Goal: Information Seeking & Learning: Learn about a topic

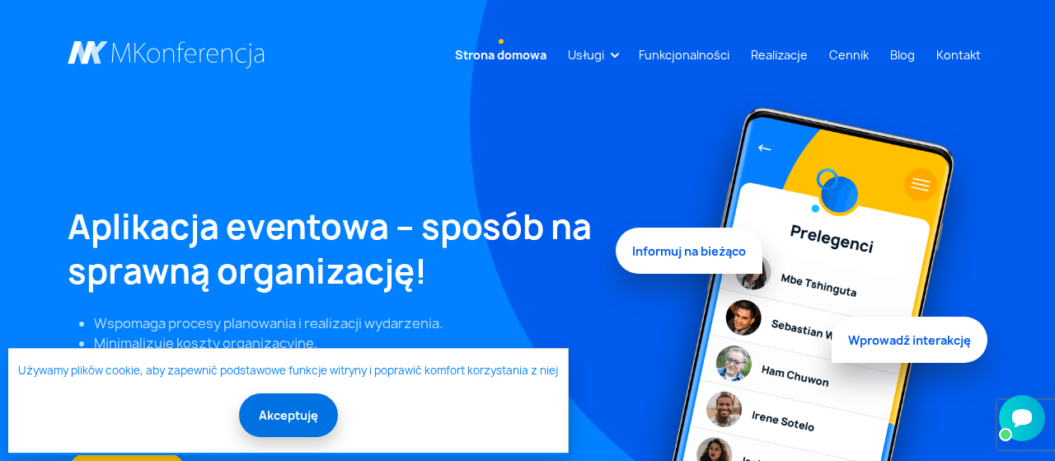
click at [312, 416] on button "Akceptuję" at bounding box center [288, 415] width 99 height 44
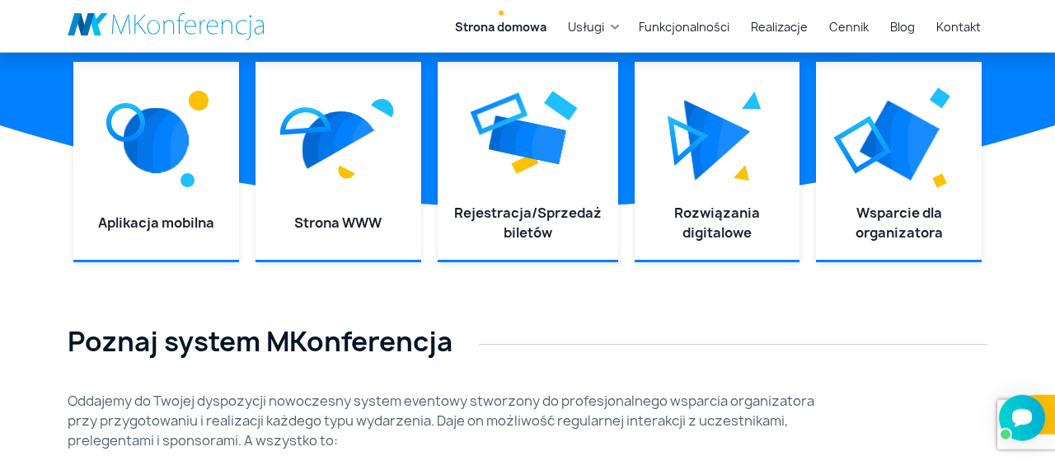
scroll to position [514, 0]
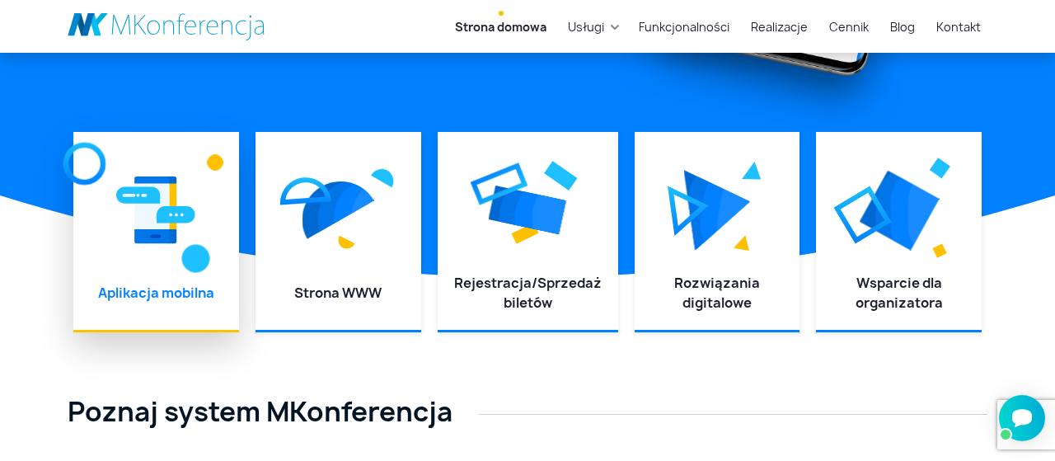
click at [178, 243] on img at bounding box center [155, 210] width 79 height 74
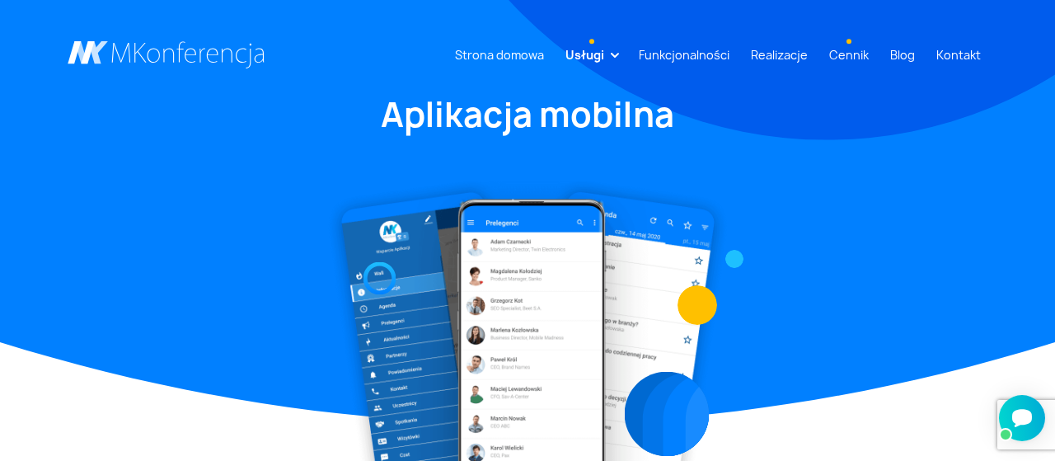
click at [841, 54] on link "Cennik" at bounding box center [848, 55] width 53 height 30
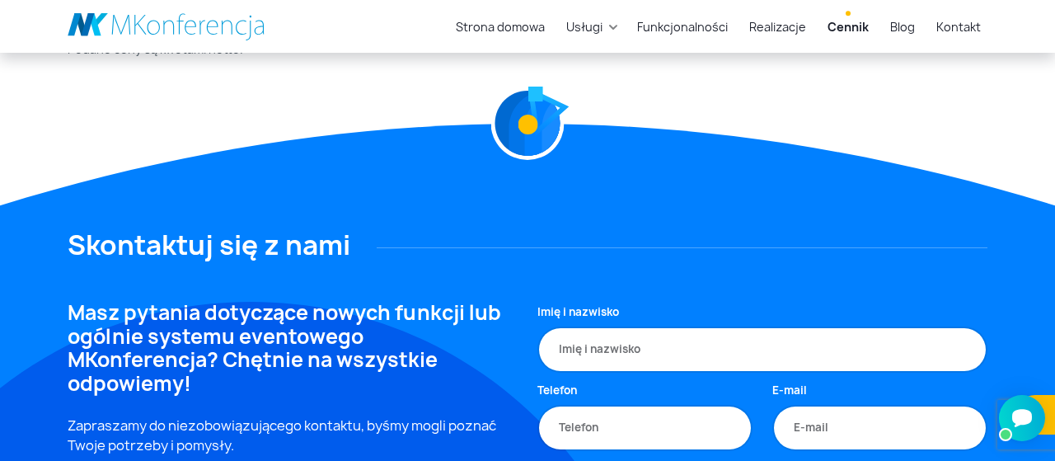
scroll to position [3513, 0]
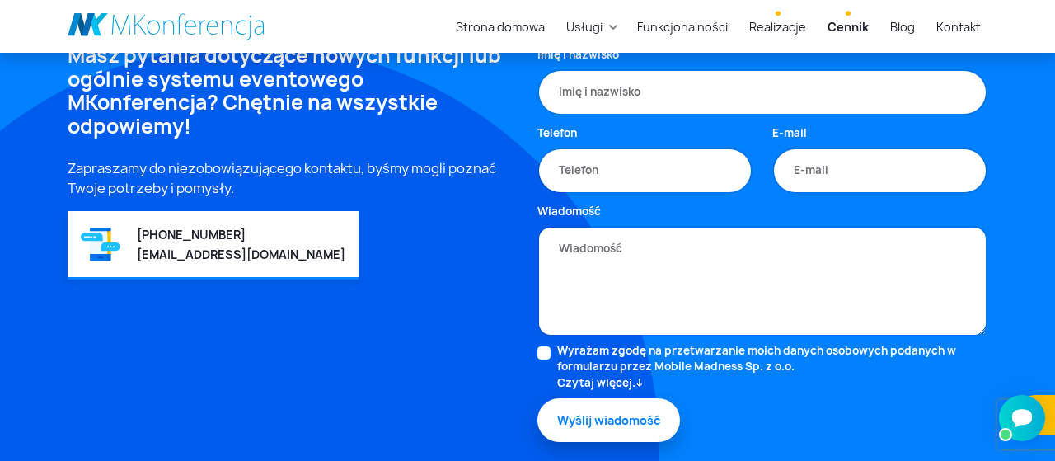
click at [765, 18] on link "Realizacje" at bounding box center [777, 27] width 70 height 30
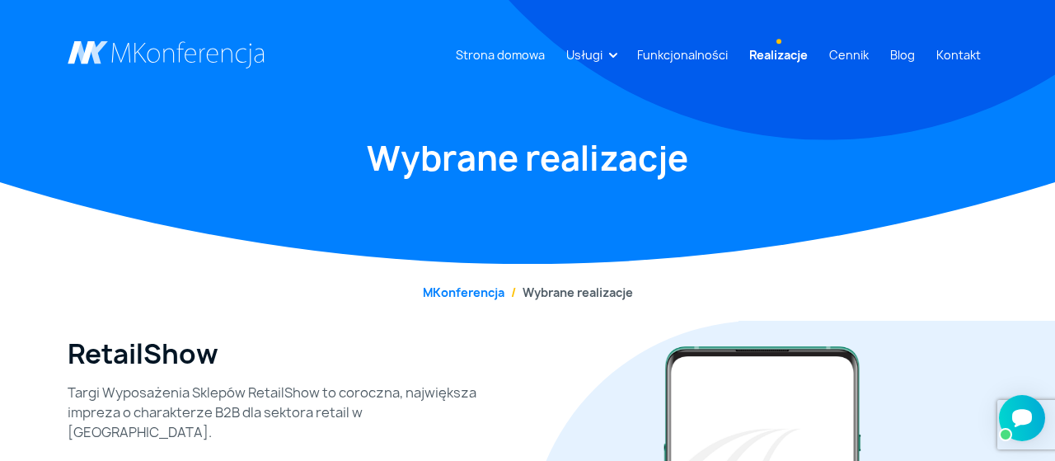
scroll to position [343, 0]
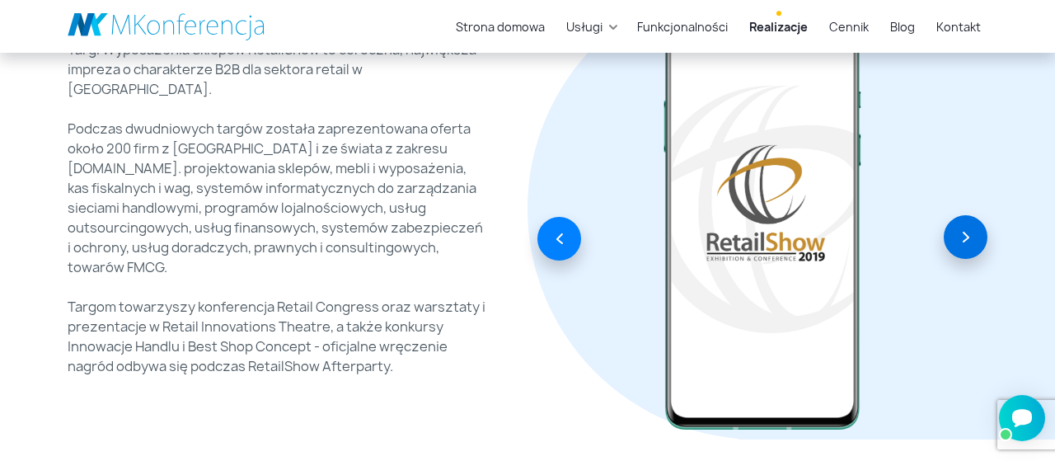
click at [966, 246] on button "button" at bounding box center [965, 237] width 44 height 44
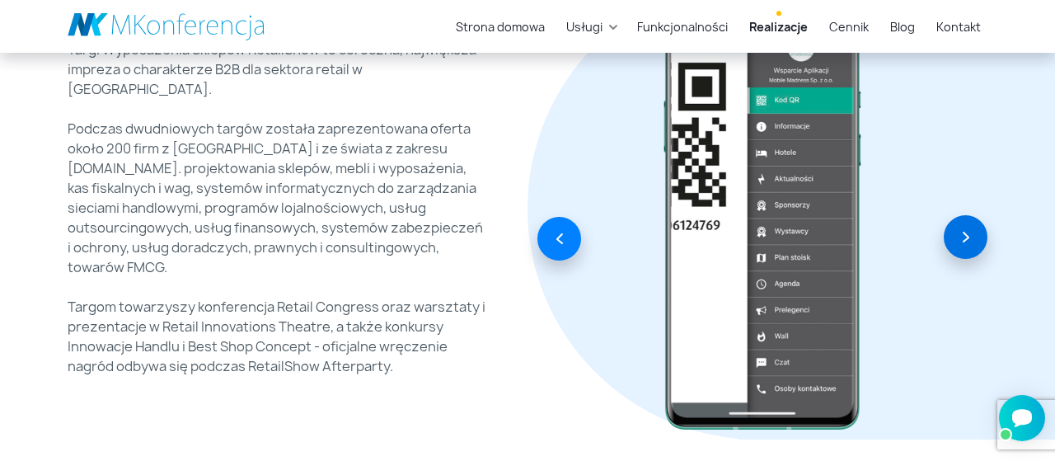
click at [966, 248] on button "button" at bounding box center [965, 237] width 44 height 44
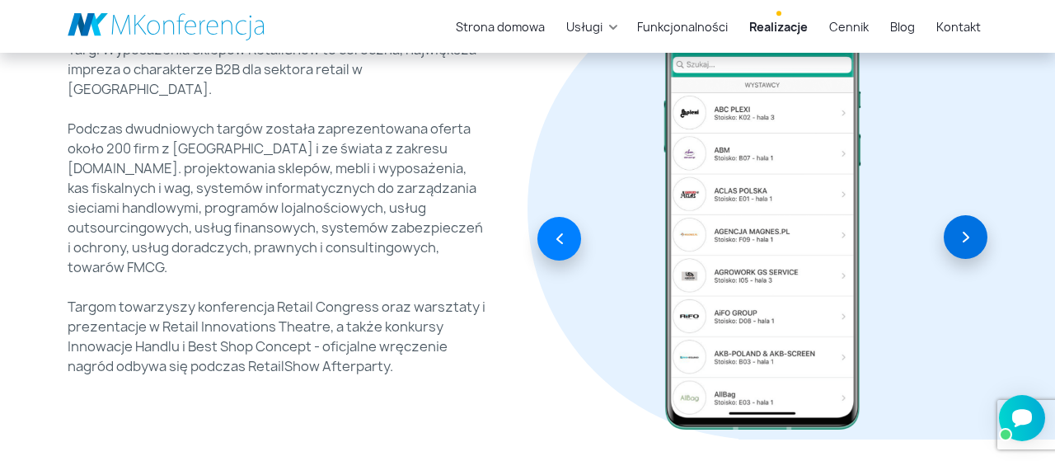
click at [966, 248] on button "button" at bounding box center [965, 237] width 44 height 44
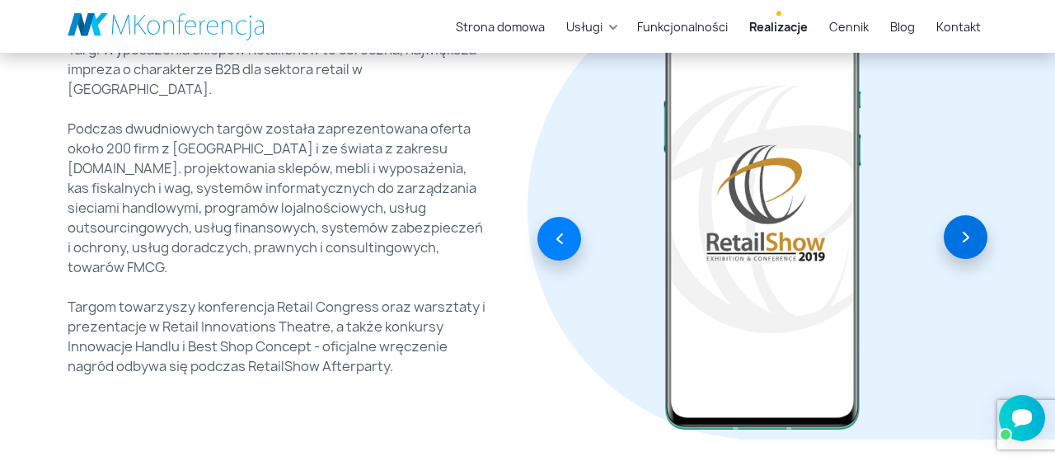
click at [966, 248] on button "button" at bounding box center [965, 237] width 44 height 44
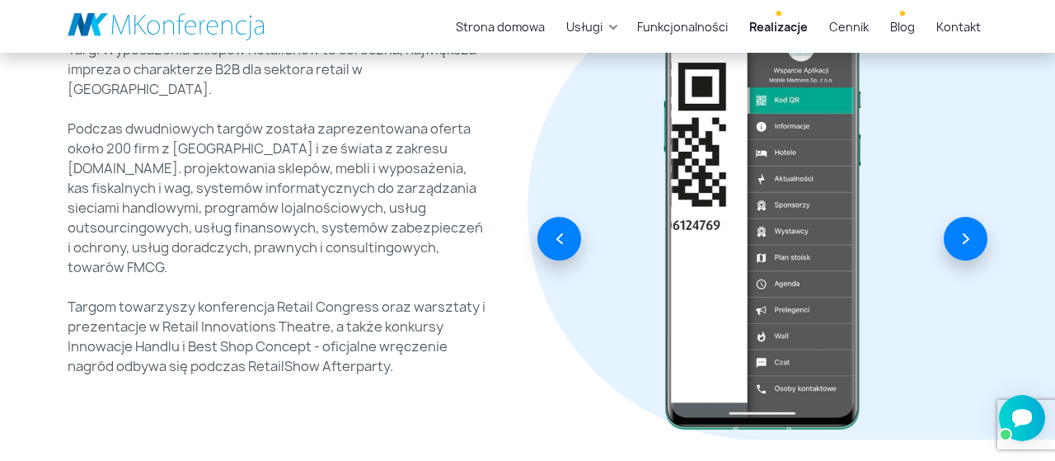
click at [901, 27] on link "Blog" at bounding box center [902, 27] width 38 height 30
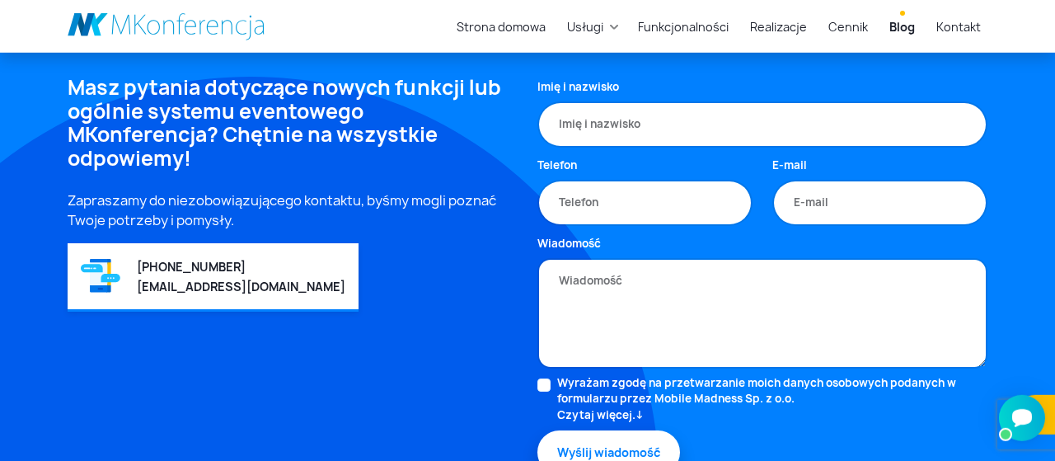
scroll to position [2057, 0]
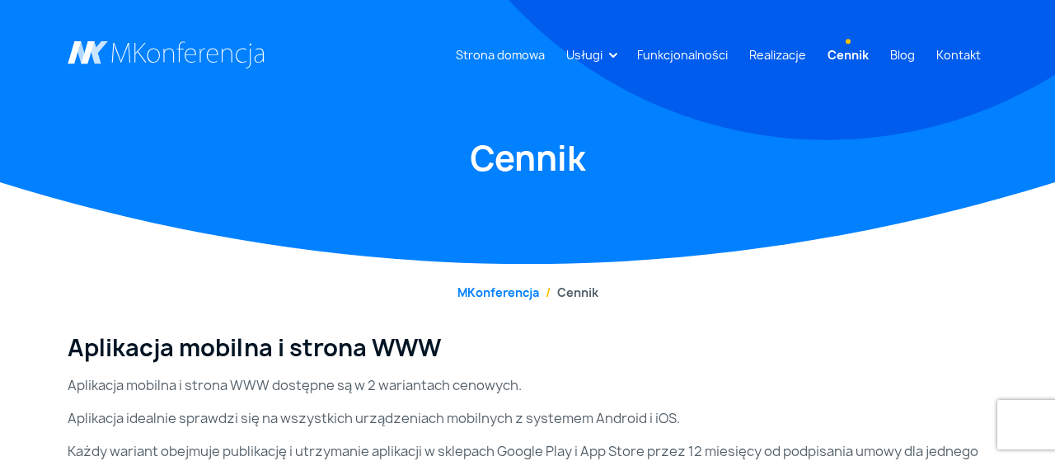
scroll to position [3513, 0]
